Goal: Task Accomplishment & Management: Manage account settings

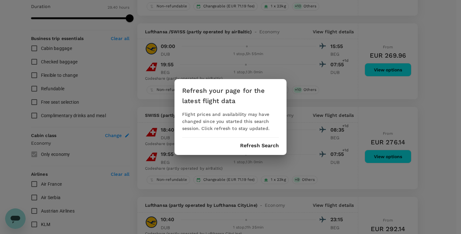
click at [247, 147] on button "Refresh Search" at bounding box center [259, 146] width 39 height 6
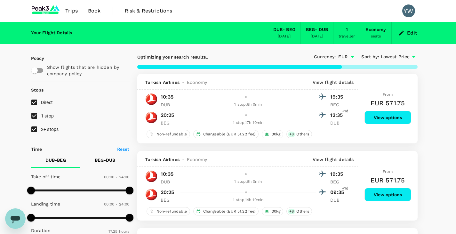
type input "1780"
checkbox input "false"
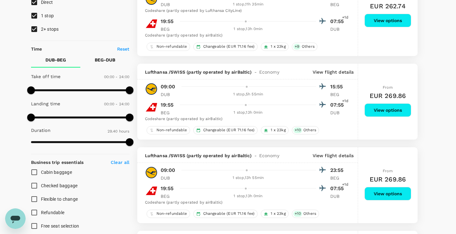
scroll to position [96, 0]
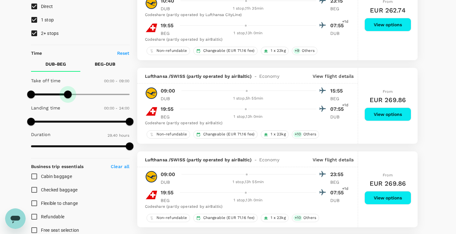
type input "570"
drag, startPoint x: 128, startPoint y: 95, endPoint x: 70, endPoint y: 103, distance: 59.5
click at [70, 103] on div "Take off time 00:00 - 09:30 Landing time 00:00 - 24:00 Duration 29.40 hours" at bounding box center [79, 113] width 101 height 79
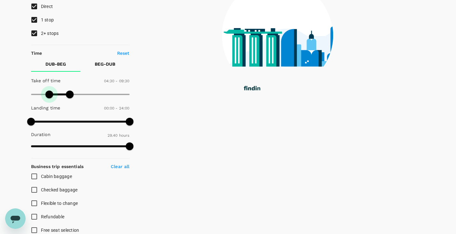
type input "300"
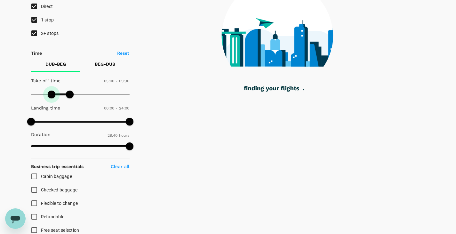
drag, startPoint x: 33, startPoint y: 93, endPoint x: 52, endPoint y: 93, distance: 18.9
click at [52, 93] on span at bounding box center [52, 95] width 8 height 8
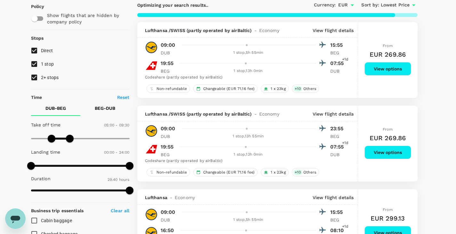
scroll to position [64, 0]
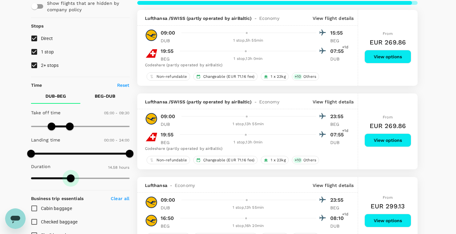
drag, startPoint x: 127, startPoint y: 177, endPoint x: 71, endPoint y: 190, distance: 57.9
click at [71, 190] on div "Policy Show flights that are hidden by company policy Stops Direct 1 stop 2+ st…" at bounding box center [80, 227] width 99 height 473
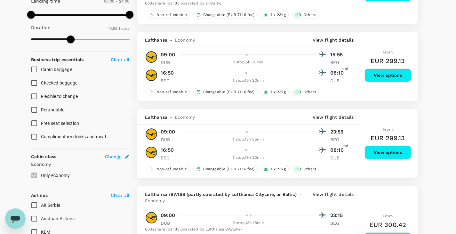
scroll to position [192, 0]
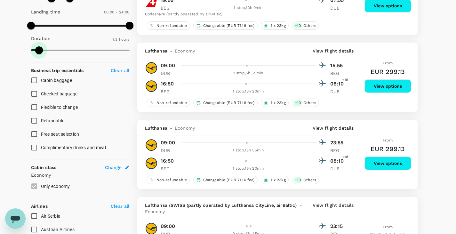
type input "418"
drag, startPoint x: 70, startPoint y: 49, endPoint x: 39, endPoint y: 53, distance: 31.0
click at [39, 53] on span at bounding box center [39, 50] width 8 height 8
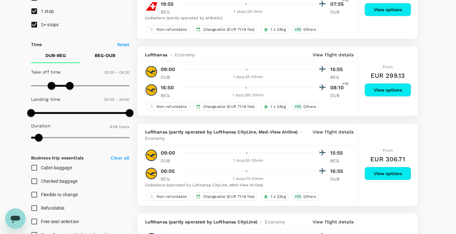
scroll to position [32, 0]
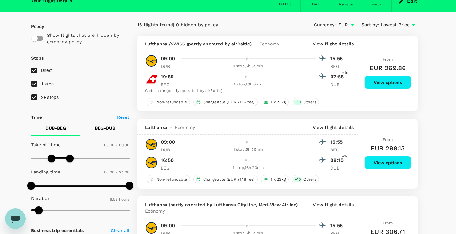
click at [101, 129] on p "BEG - DUB" at bounding box center [105, 128] width 20 height 6
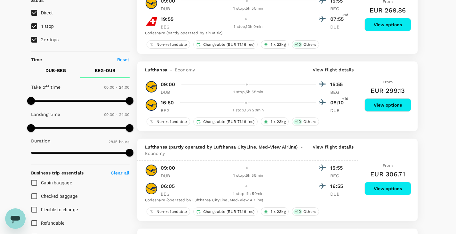
scroll to position [96, 0]
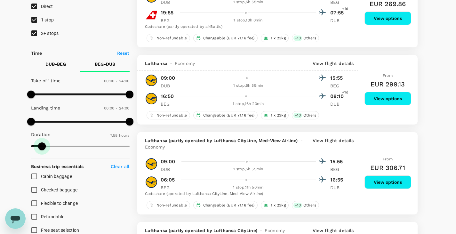
type input "452"
drag, startPoint x: 129, startPoint y: 143, endPoint x: 40, endPoint y: 144, distance: 89.4
click at [40, 144] on span at bounding box center [40, 147] width 8 height 8
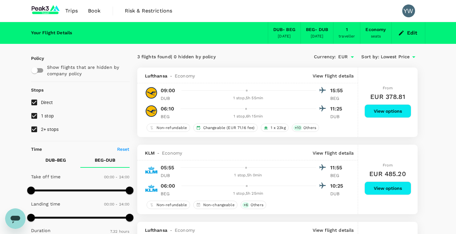
scroll to position [0, 0]
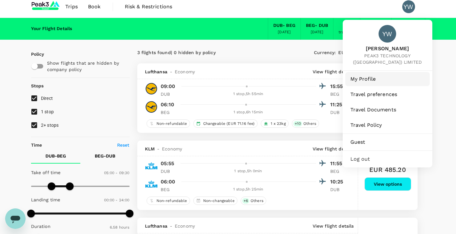
click at [376, 78] on span "My Profile" at bounding box center [388, 79] width 74 height 8
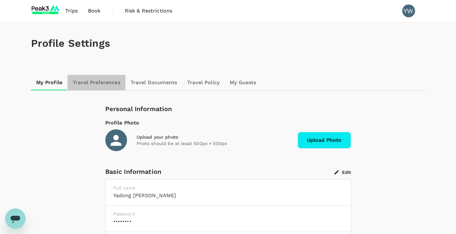
click at [107, 88] on link "Travel Preferences" at bounding box center [97, 82] width 58 height 15
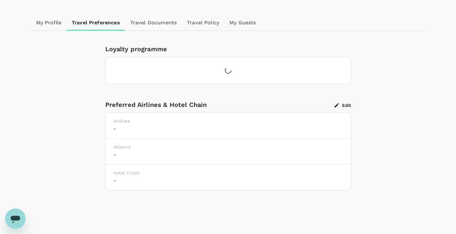
scroll to position [64, 0]
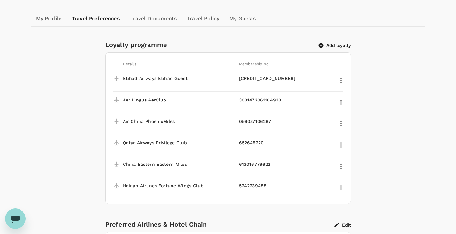
click at [328, 43] on button "Add loyalty" at bounding box center [335, 46] width 32 height 6
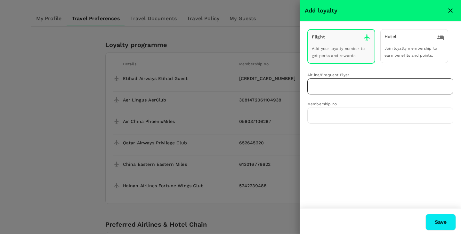
click at [338, 85] on input "text" at bounding box center [375, 86] width 131 height 12
click at [340, 106] on li "Lufthansa Miles & More" at bounding box center [380, 101] width 146 height 10
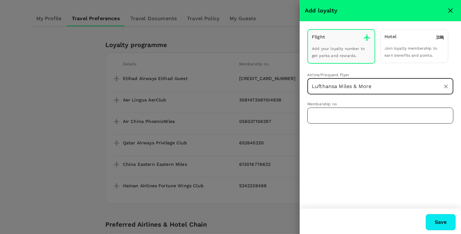
type input "Lufthansa Miles & More"
click at [339, 111] on input "text" at bounding box center [380, 116] width 146 height 16
click at [351, 119] on input "text" at bounding box center [380, 116] width 146 height 16
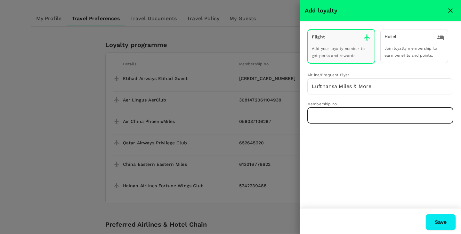
paste input "992004611943608"
type input "992004611943608"
click at [438, 223] on button "Save" at bounding box center [441, 222] width 30 height 17
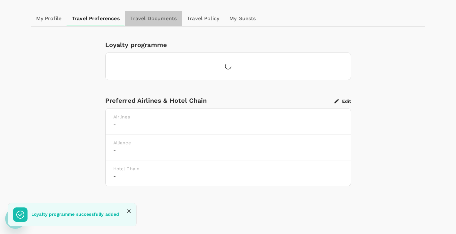
click at [163, 17] on link "Travel Documents" at bounding box center [153, 18] width 57 height 15
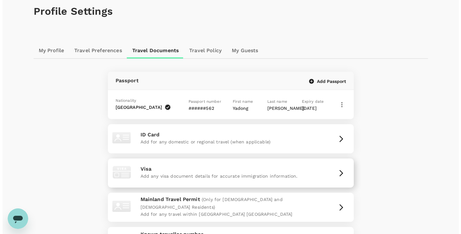
scroll to position [64, 0]
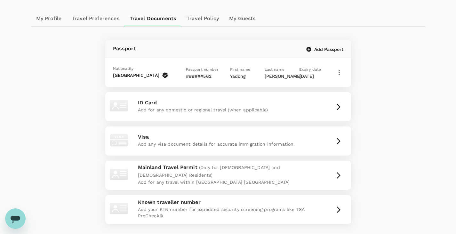
click at [327, 48] on button "Add Passport" at bounding box center [325, 49] width 37 height 6
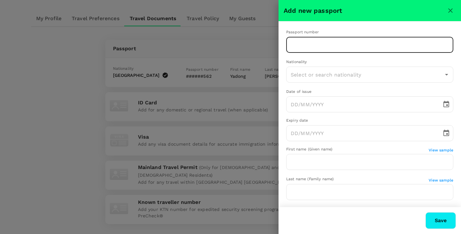
click at [329, 47] on input "text" at bounding box center [369, 45] width 167 height 16
type input "EQ5906533"
click at [334, 78] on input "text" at bounding box center [365, 75] width 152 height 12
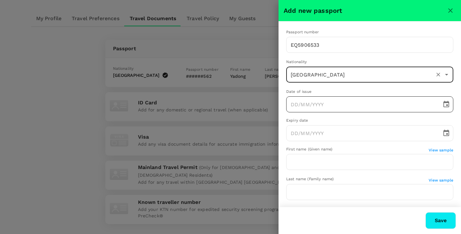
type input "[GEOGRAPHIC_DATA]"
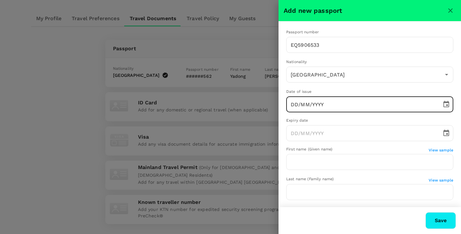
click at [334, 103] on input "DD/MM/YYYY" at bounding box center [361, 104] width 151 height 16
type input "[DATE]"
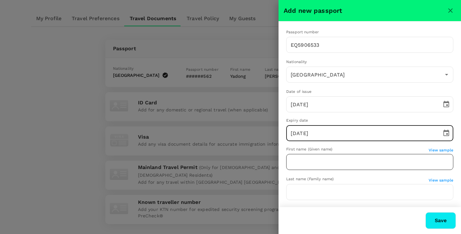
type input "[DATE]"
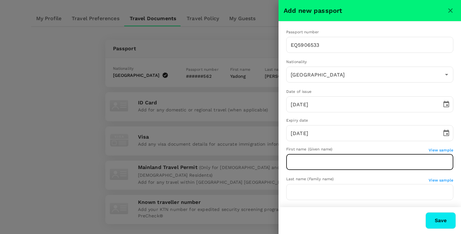
click at [338, 157] on input "text" at bounding box center [369, 162] width 167 height 16
type input "y"
type input "Yadong"
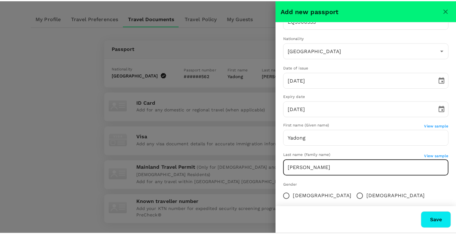
scroll to position [62, 0]
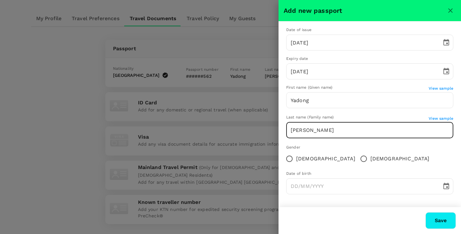
type input "[PERSON_NAME]"
click at [371, 160] on span "[DEMOGRAPHIC_DATA]" at bounding box center [400, 159] width 59 height 8
click at [357, 160] on input "[DEMOGRAPHIC_DATA]" at bounding box center [363, 158] width 13 height 13
radio input "true"
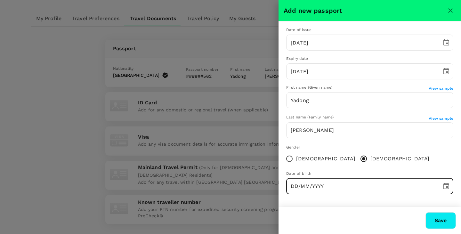
click at [342, 190] on input "DD/MM/YYYY" at bounding box center [361, 186] width 151 height 16
type input "05/MM/YYYY"
type input "[GEOGRAPHIC_DATA]"
type input "[DATE]"
click at [439, 220] on button "Save" at bounding box center [441, 220] width 30 height 17
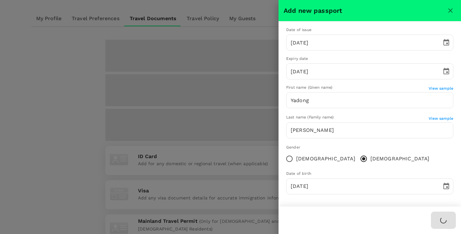
type input "[GEOGRAPHIC_DATA]"
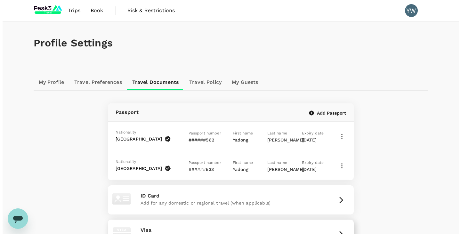
scroll to position [0, 0]
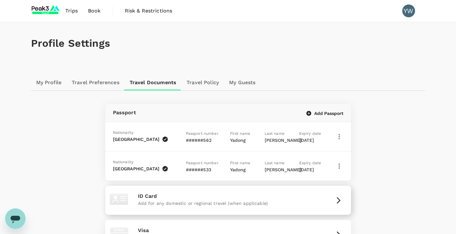
click at [287, 204] on p "Add for any domestic or regional travel (when applicable)" at bounding box center [228, 203] width 181 height 6
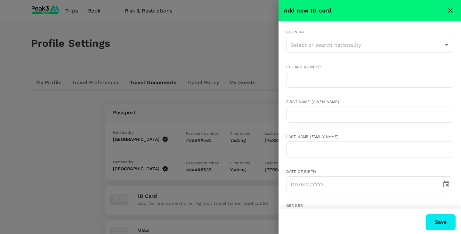
click at [227, 93] on div at bounding box center [230, 117] width 461 height 234
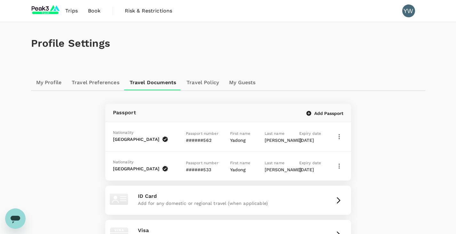
click at [53, 6] on img at bounding box center [45, 11] width 29 height 14
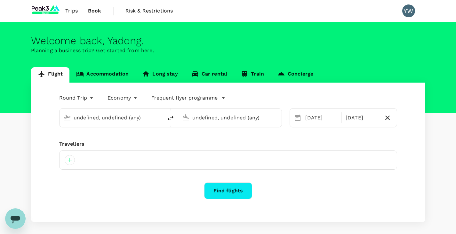
type input "[GEOGRAPHIC_DATA] (DUB)"
type input "Belgrade [PERSON_NAME] (BEG)"
type input "[GEOGRAPHIC_DATA] (DUB)"
type input "Belgrade [PERSON_NAME] (BEG)"
type input "[GEOGRAPHIC_DATA] (DUB)"
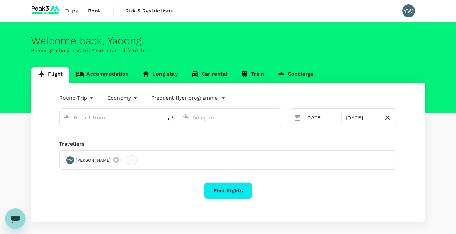
type input "Belgrade [PERSON_NAME] (BEG)"
click at [125, 163] on div "YW [PERSON_NAME]" at bounding box center [228, 160] width 338 height 19
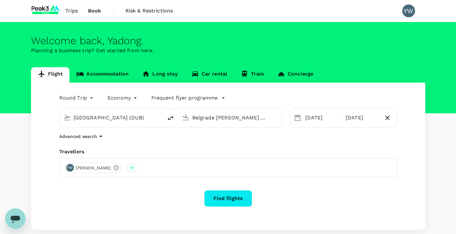
click at [127, 165] on div at bounding box center [132, 168] width 10 height 10
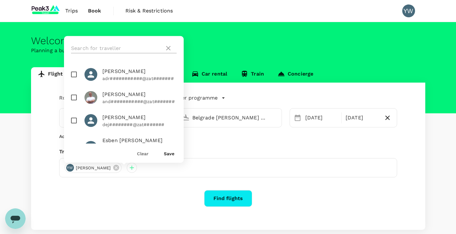
click at [118, 45] on input "text" at bounding box center [116, 48] width 91 height 10
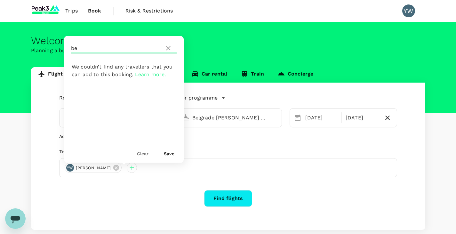
type input "b"
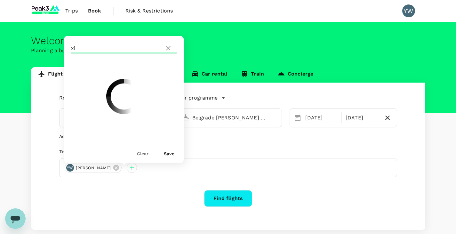
type input "x"
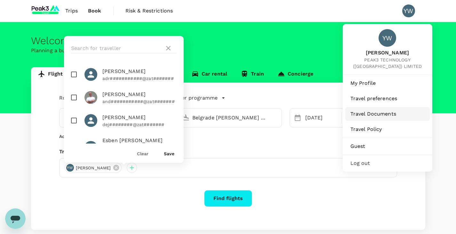
click at [384, 116] on span "Travel Documents" at bounding box center [388, 114] width 74 height 8
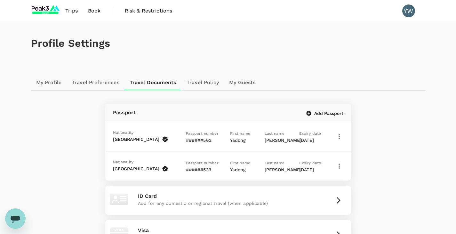
click at [197, 79] on link "Travel Policy" at bounding box center [203, 82] width 43 height 15
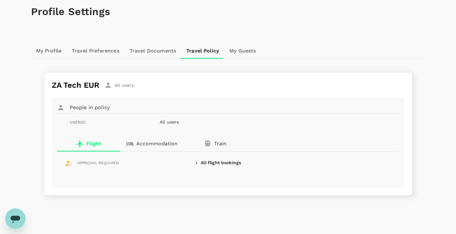
scroll to position [32, 0]
click at [237, 51] on link "My Guests" at bounding box center [243, 50] width 37 height 15
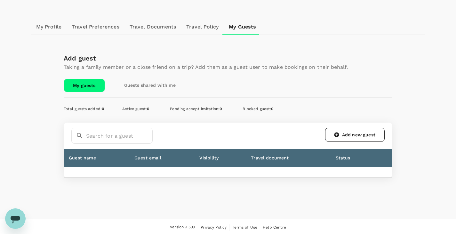
scroll to position [57, 0]
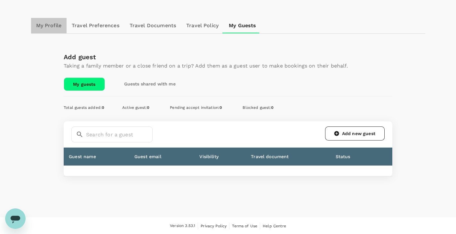
click at [55, 22] on link "My Profile" at bounding box center [49, 25] width 36 height 15
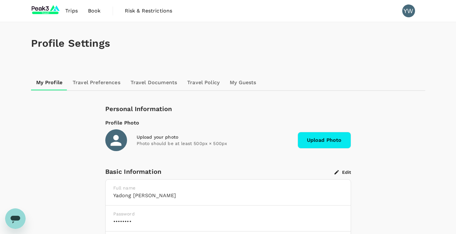
click at [301, 36] on div "Profile Settings" at bounding box center [228, 43] width 395 height 43
